Goal: Find specific page/section: Find specific page/section

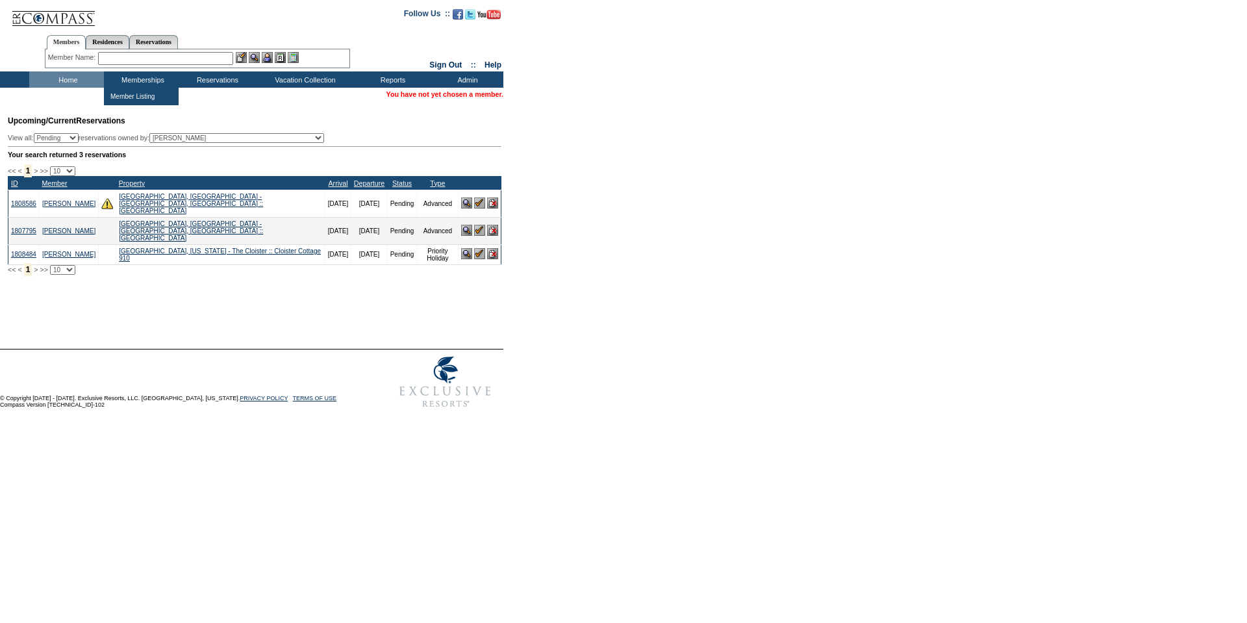
click at [138, 53] on input "text" at bounding box center [165, 58] width 135 height 13
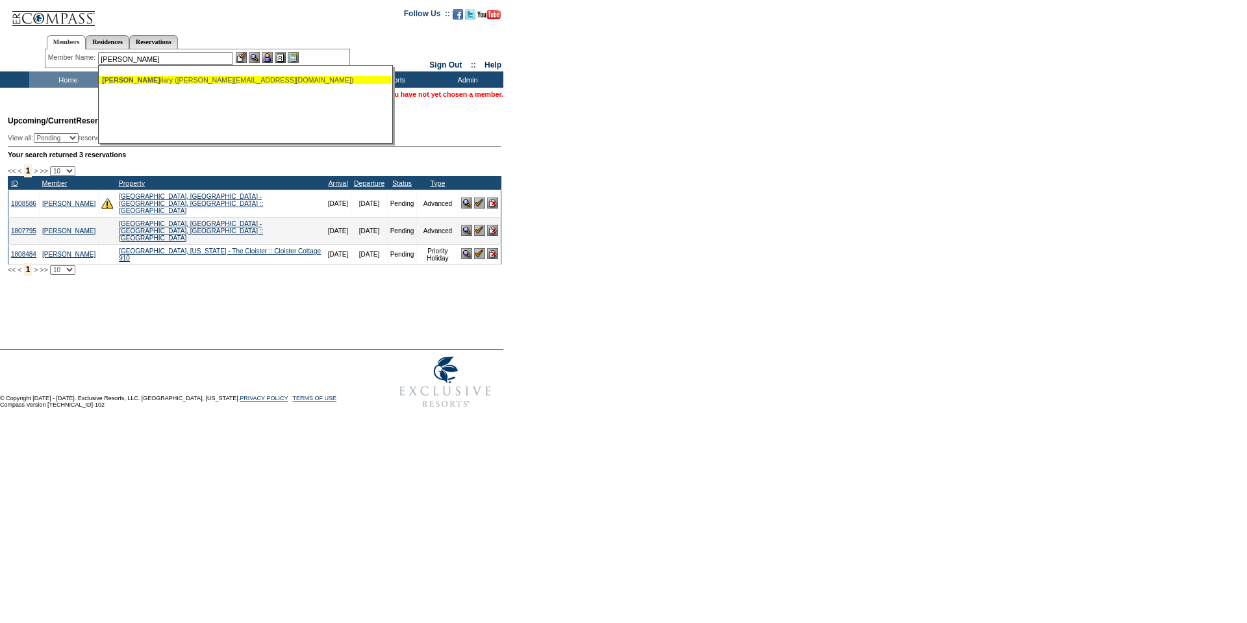
click at [142, 79] on div "Rosen, H ilary (hilary@hrosenandcompany.com)" at bounding box center [245, 80] width 286 height 8
type input "Rosen, Hilary (hilary@hrosenandcompany.com)"
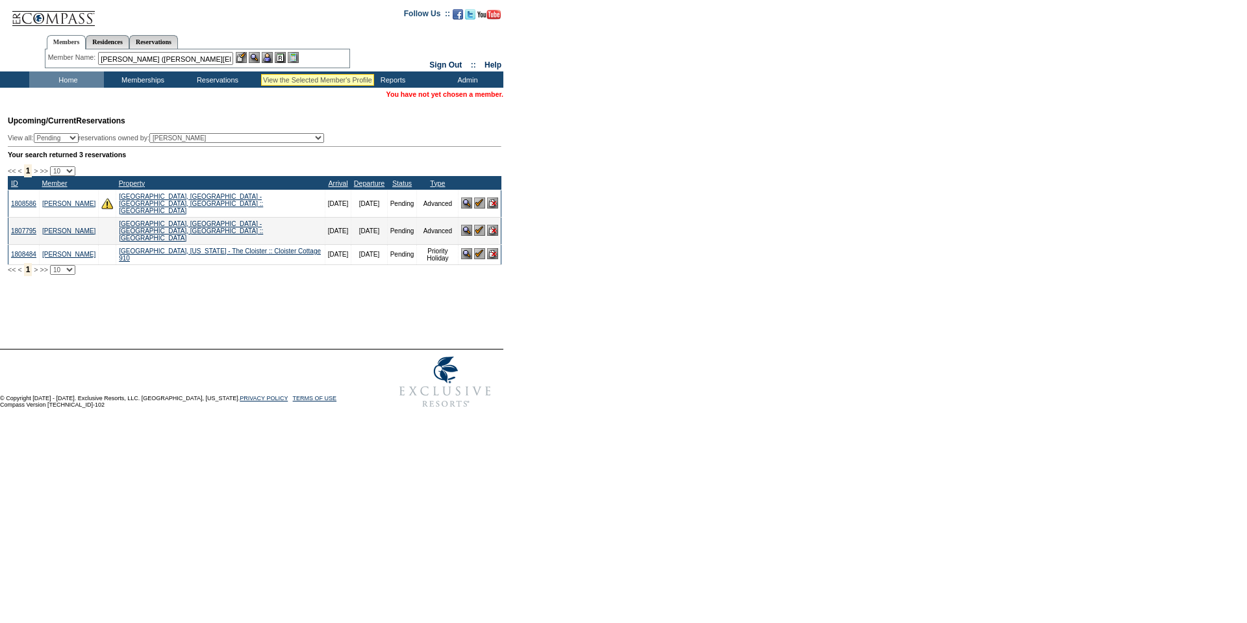
click at [257, 59] on img at bounding box center [254, 57] width 11 height 11
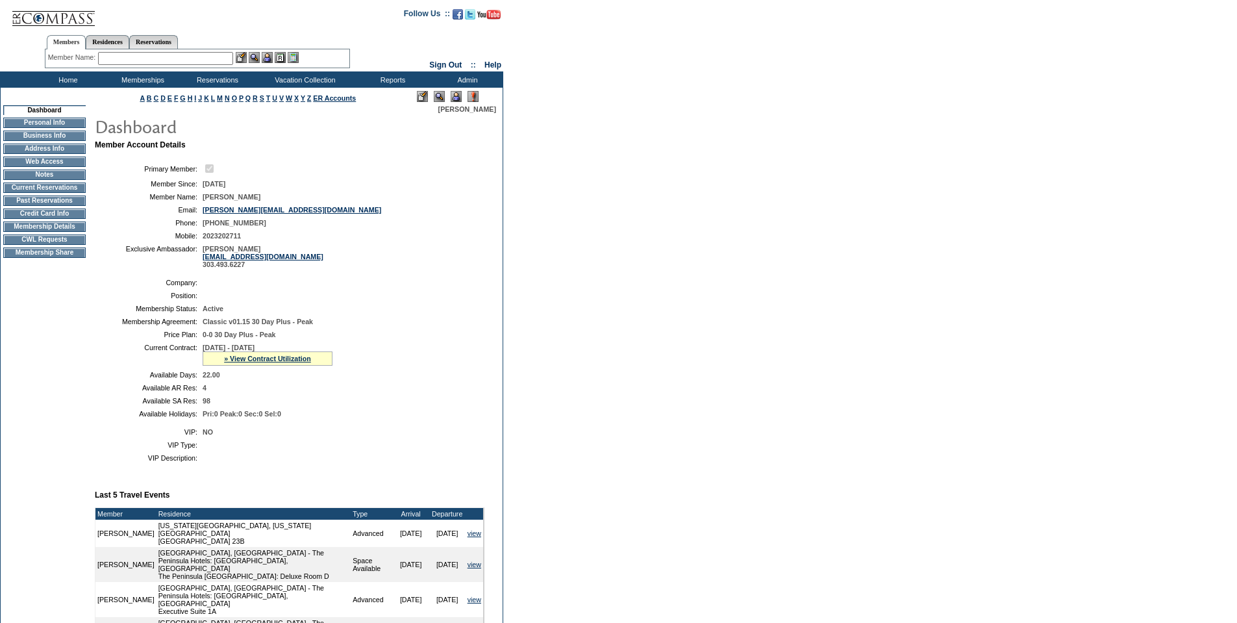
click at [64, 215] on td "Credit Card Info" at bounding box center [44, 213] width 82 height 10
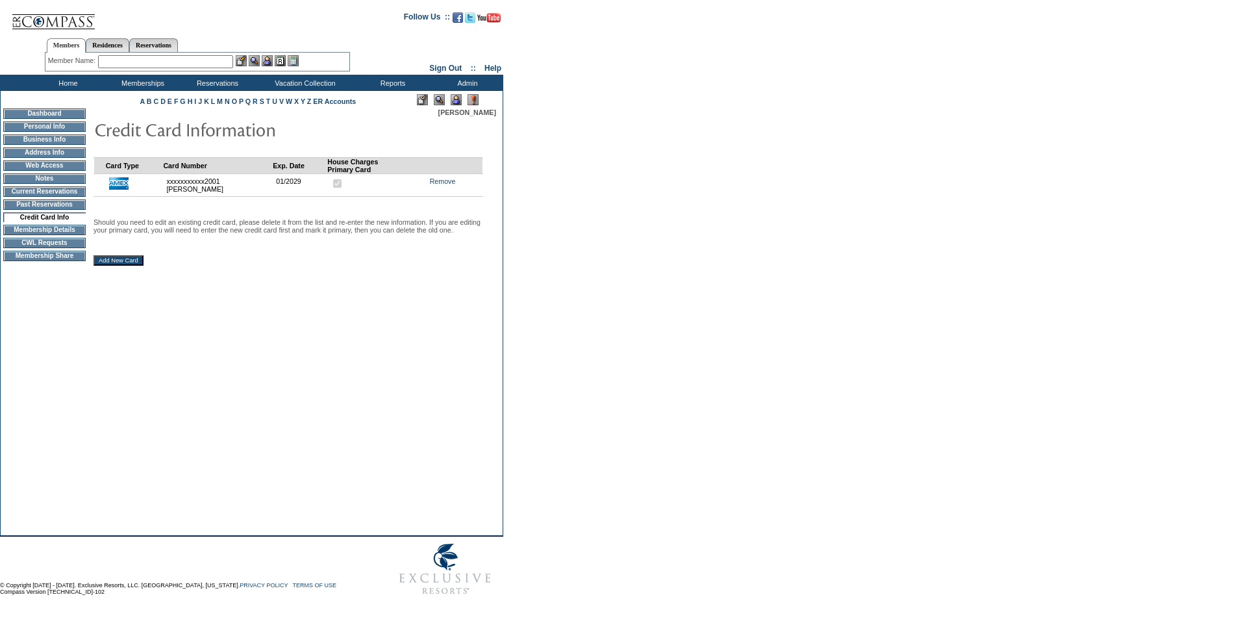
click at [115, 64] on input "text" at bounding box center [165, 61] width 135 height 13
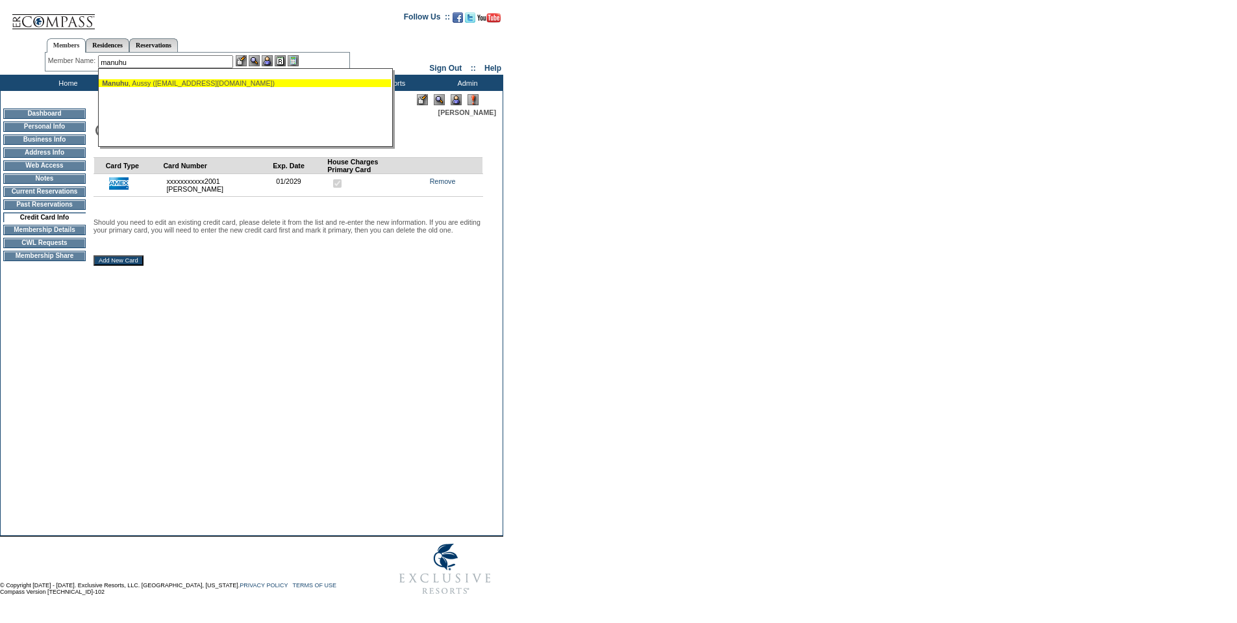
click at [117, 85] on span "Manuhu" at bounding box center [115, 83] width 27 height 8
type input "Manuhu, Aussy (amanuhu@yahoo.com)"
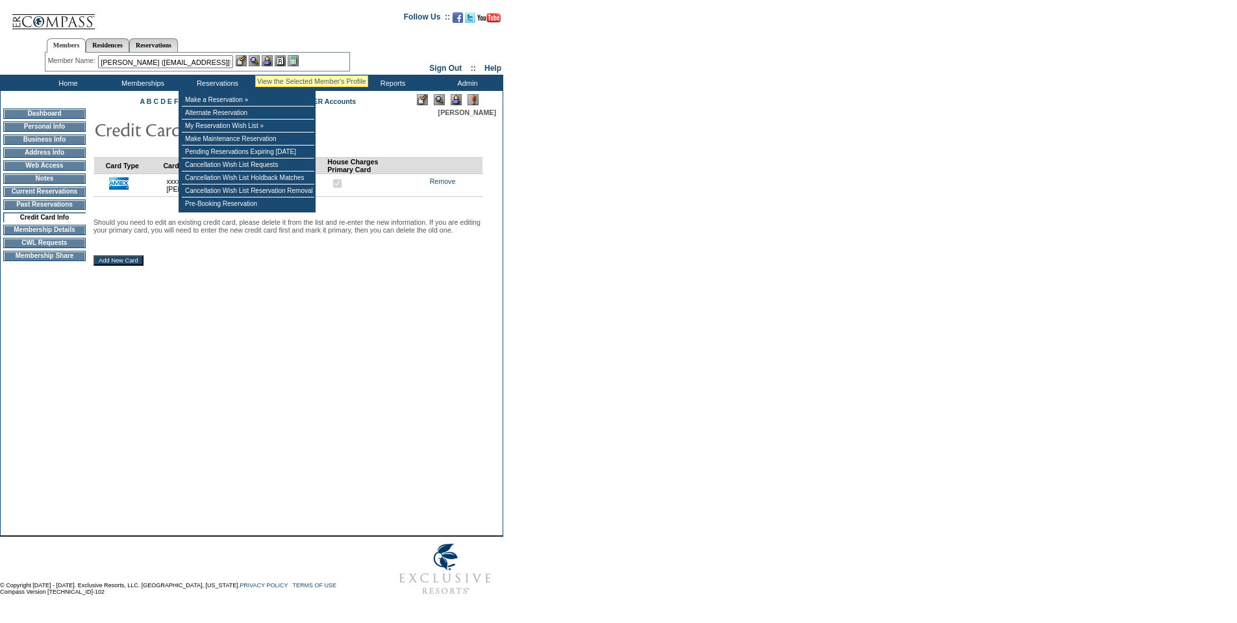
click at [257, 61] on img at bounding box center [254, 60] width 11 height 11
